Goal: Task Accomplishment & Management: Complete application form

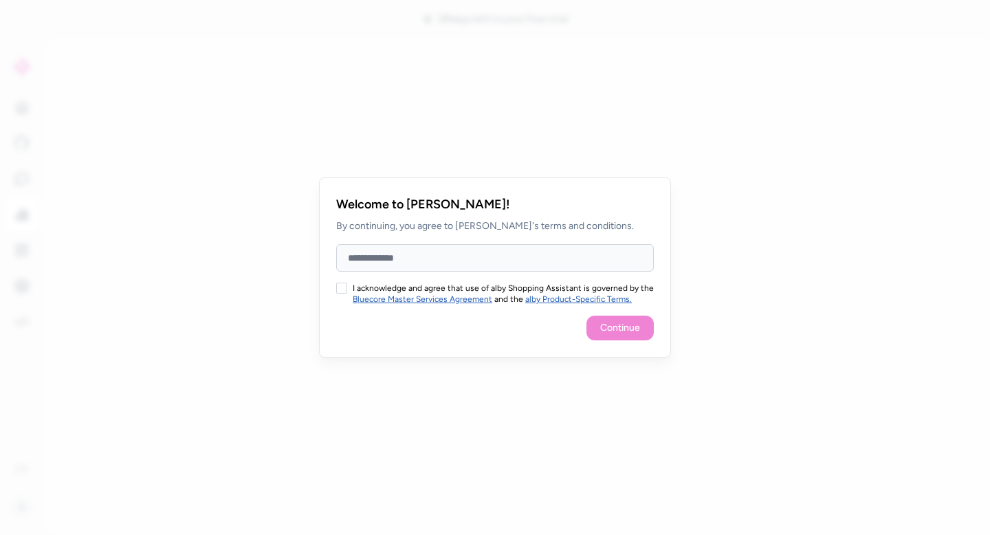
click at [501, 256] on input "Full Name" at bounding box center [495, 258] width 318 height 28
type input "**********"
click at [342, 285] on button "I acknowledge and agree that use of alby Shopping Assistant is governed by the …" at bounding box center [341, 288] width 11 height 11
click at [595, 325] on button "Continue" at bounding box center [619, 328] width 67 height 25
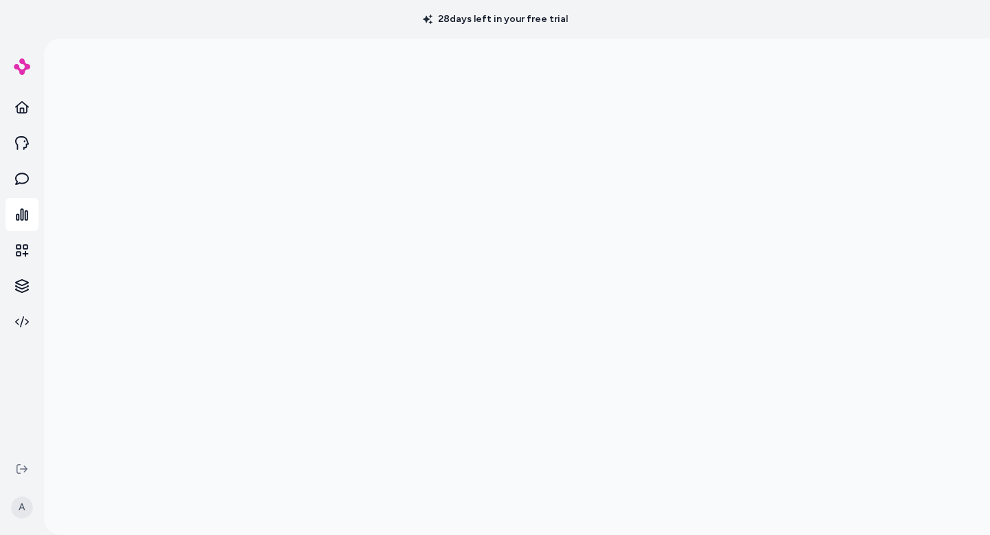
scroll to position [39, 0]
click at [29, 184] on link at bounding box center [22, 178] width 33 height 33
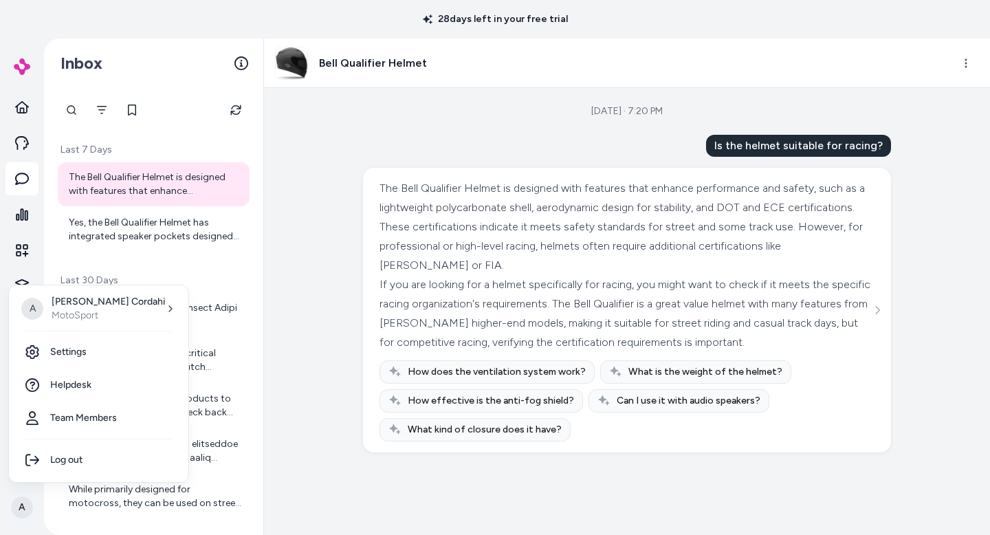
click at [25, 514] on html "28 days left in your free trial A Inbox Last 7 Days The Bell Qualifier Helmet i…" at bounding box center [495, 267] width 990 height 535
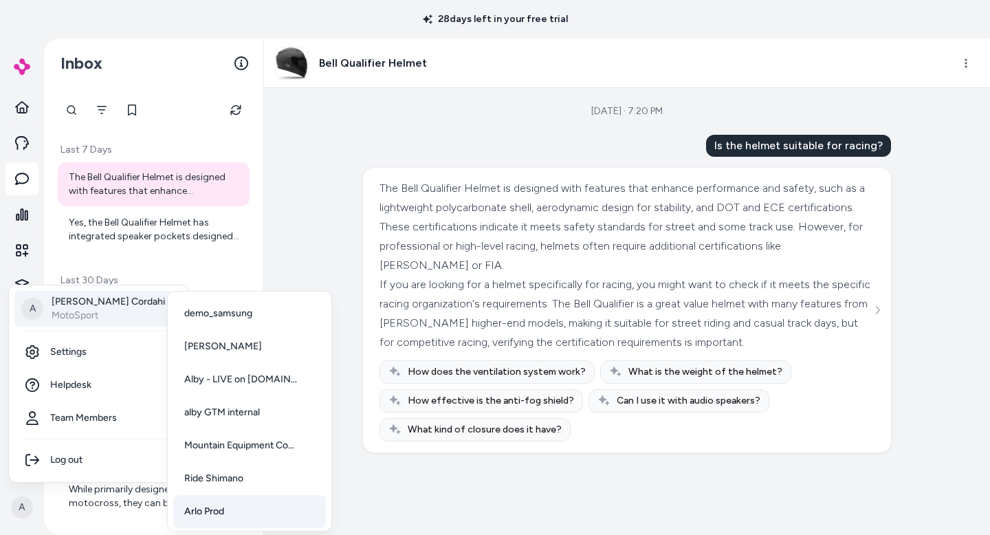
scroll to position [69, 0]
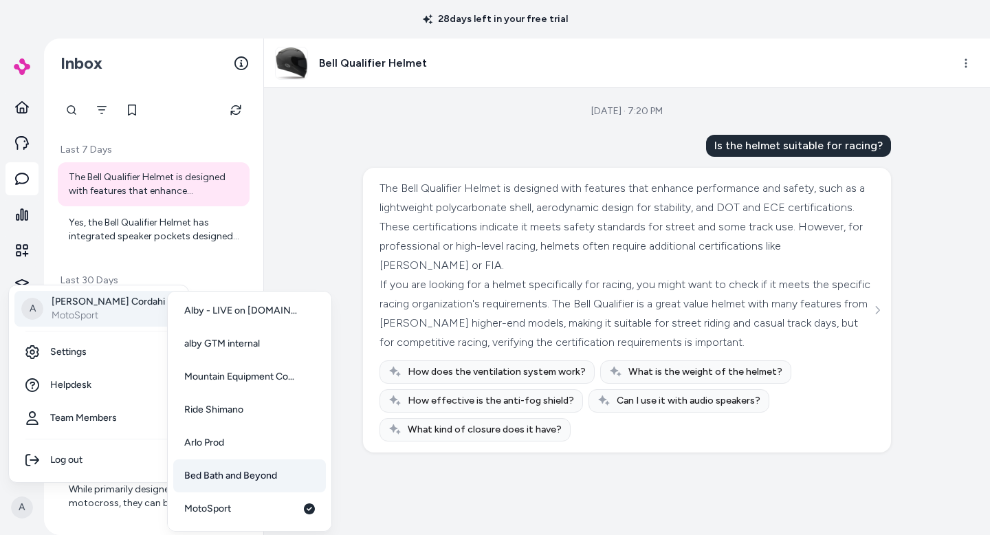
click at [223, 471] on span "Bed Bath and Beyond" at bounding box center [230, 476] width 93 height 14
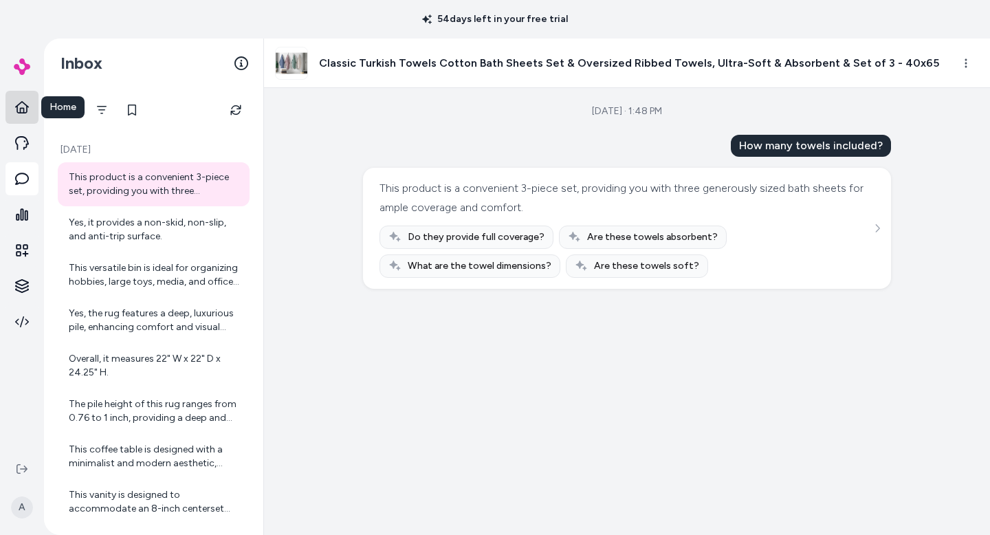
click at [21, 110] on icon at bounding box center [22, 107] width 14 height 12
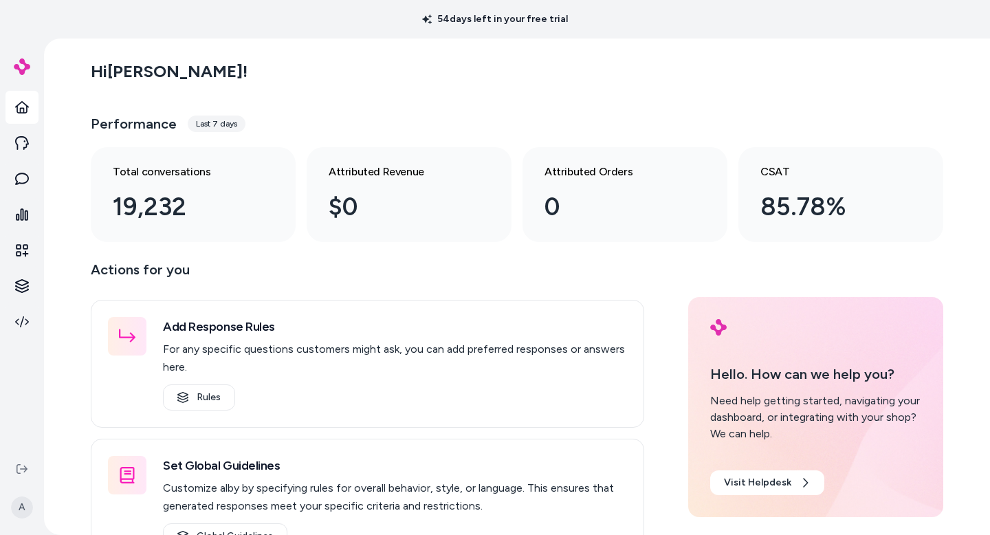
scroll to position [1, 0]
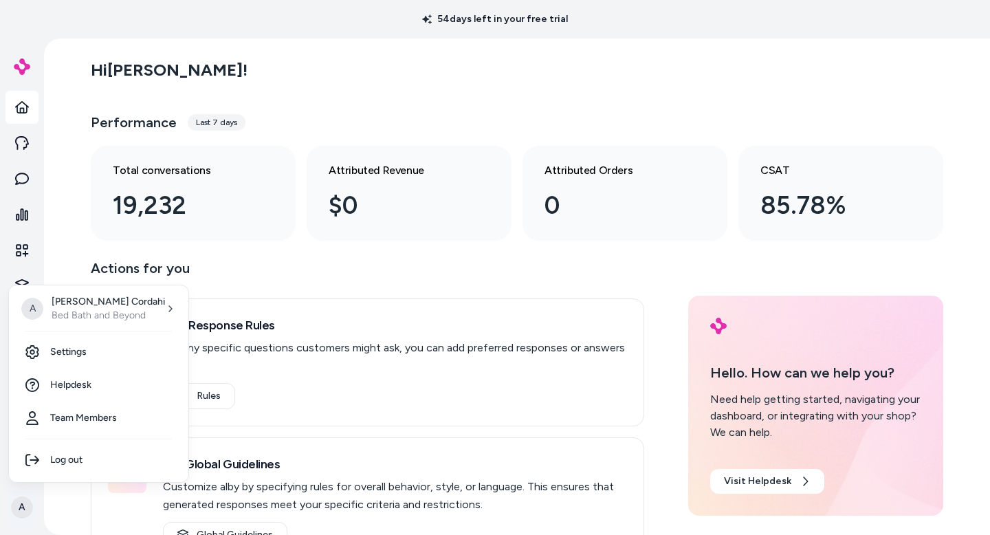
click at [28, 511] on html "54 days left in your free trial A Hi Alex ! Performance Last 7 days Total conve…" at bounding box center [495, 267] width 990 height 535
click at [296, 61] on html "54 days left in your free trial A Hi Alex ! Performance Last 7 days Total conve…" at bounding box center [495, 267] width 990 height 535
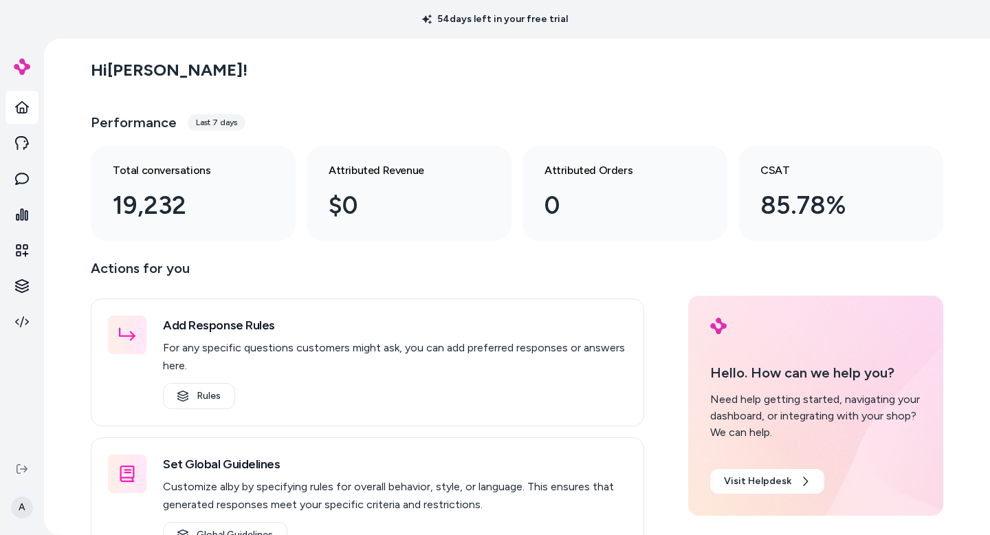
click at [23, 512] on html "54 days left in your free trial A Hi Alex ! Performance Last 7 days Total conve…" at bounding box center [495, 267] width 990 height 535
